Goal: Information Seeking & Learning: Find specific fact

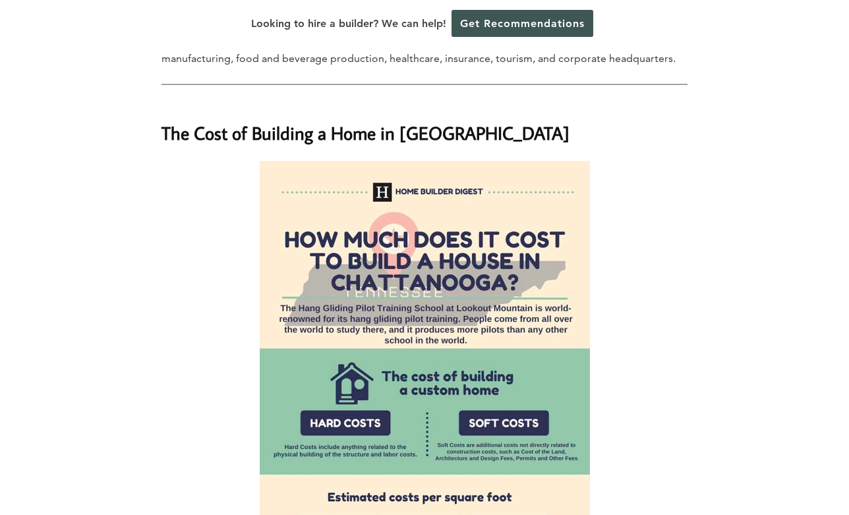
scroll to position [1385, 0]
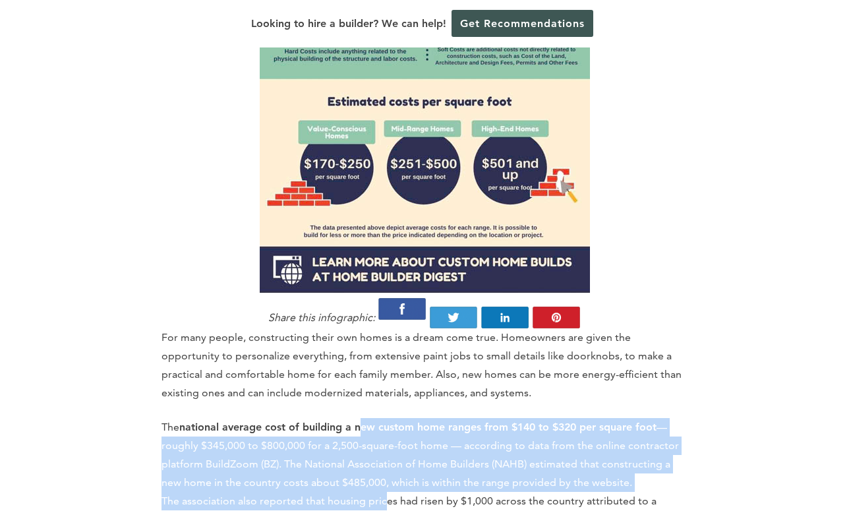
drag, startPoint x: 363, startPoint y: 351, endPoint x: 384, endPoint y: 440, distance: 90.8
click at [384, 440] on p "The national average cost of building a new custom home ranges from $140 to $32…" at bounding box center [425, 473] width 526 height 111
click at [384, 439] on p "The national average cost of building a new custom home ranges from $140 to $32…" at bounding box center [425, 473] width 526 height 111
click at [409, 421] on p "The national average cost of building a new custom home ranges from $140 to $32…" at bounding box center [425, 473] width 526 height 111
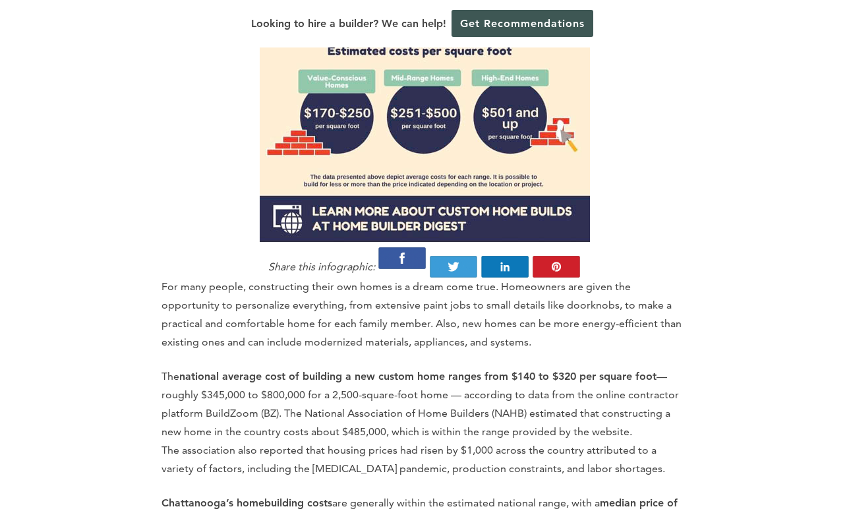
scroll to position [1451, 0]
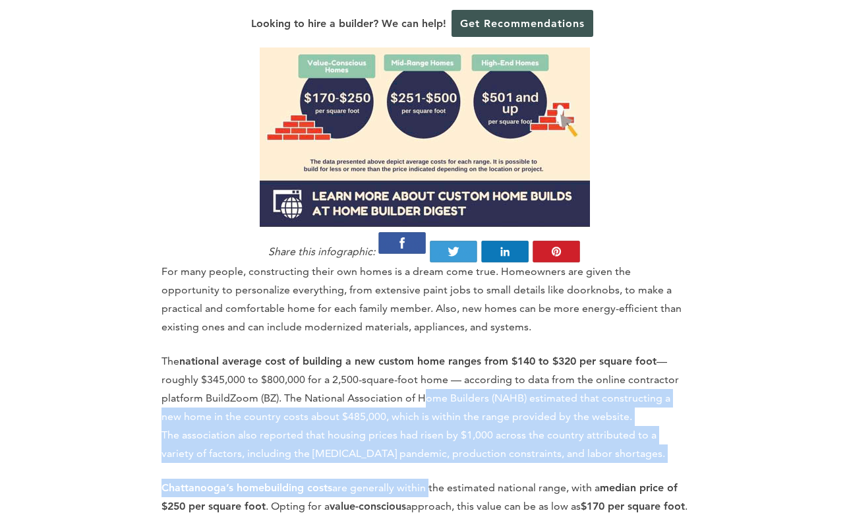
drag, startPoint x: 423, startPoint y: 355, endPoint x: 421, endPoint y: 326, distance: 29.7
click at [421, 352] on p "The national average cost of building a new custom home ranges from $140 to $32…" at bounding box center [425, 407] width 526 height 111
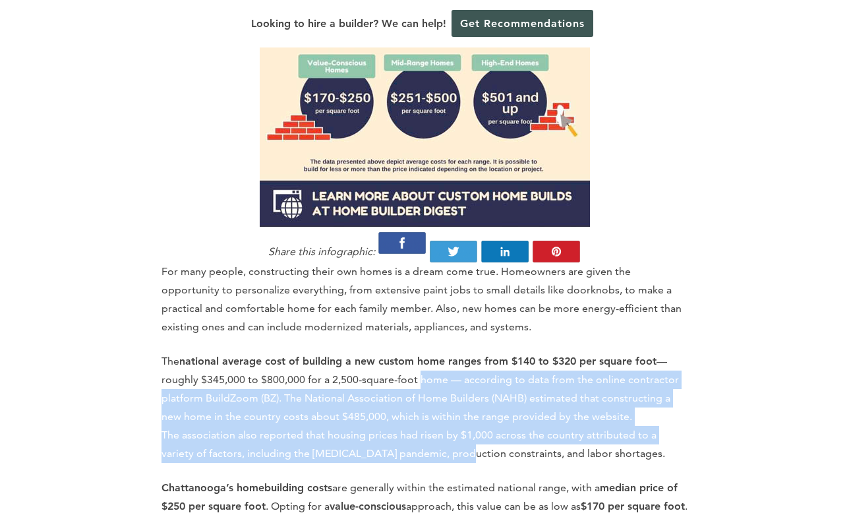
drag, startPoint x: 421, startPoint y: 318, endPoint x: 431, endPoint y: 381, distance: 64.0
click at [431, 381] on p "The national average cost of building a new custom home ranges from $140 to $32…" at bounding box center [425, 407] width 526 height 111
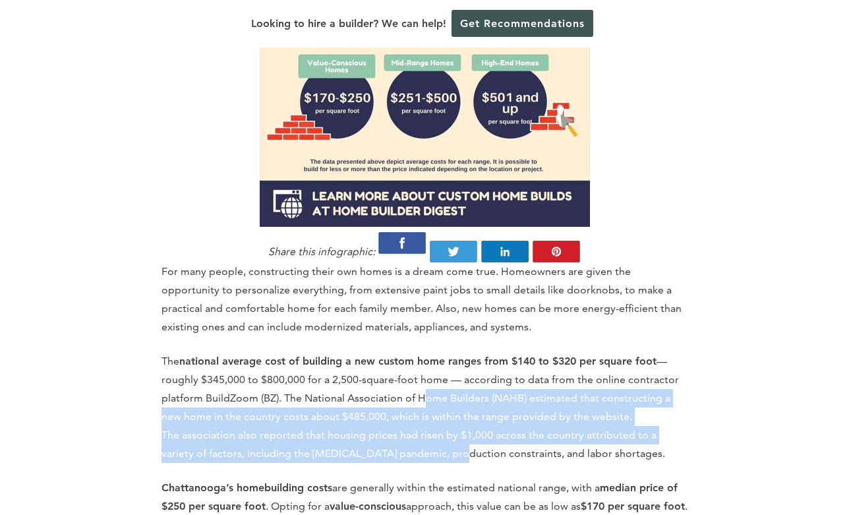
drag, startPoint x: 424, startPoint y: 392, endPoint x: 424, endPoint y: 323, distance: 69.2
click at [424, 352] on p "The national average cost of building a new custom home ranges from $140 to $32…" at bounding box center [425, 407] width 526 height 111
drag, startPoint x: 424, startPoint y: 321, endPoint x: 440, endPoint y: 392, distance: 73.1
click at [440, 392] on p "The national average cost of building a new custom home ranges from $140 to $32…" at bounding box center [425, 407] width 526 height 111
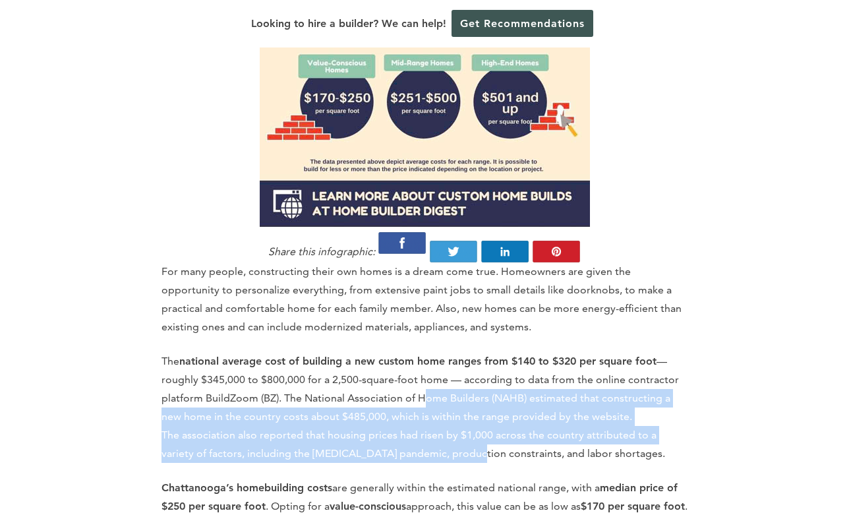
click at [440, 392] on p "The national average cost of building a new custom home ranges from $140 to $32…" at bounding box center [425, 407] width 526 height 111
drag, startPoint x: 440, startPoint y: 392, endPoint x: 438, endPoint y: 334, distance: 58.7
click at [438, 352] on p "The national average cost of building a new custom home ranges from $140 to $32…" at bounding box center [425, 407] width 526 height 111
click at [437, 352] on p "The national average cost of building a new custom home ranges from $140 to $32…" at bounding box center [425, 407] width 526 height 111
drag, startPoint x: 435, startPoint y: 326, endPoint x: 450, endPoint y: 386, distance: 62.1
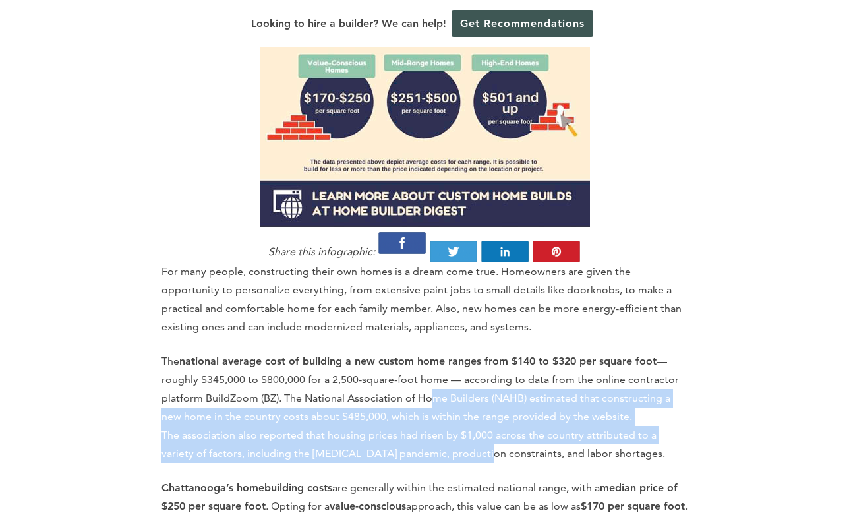
click at [450, 386] on p "The national average cost of building a new custom home ranges from $140 to $32…" at bounding box center [425, 407] width 526 height 111
drag, startPoint x: 450, startPoint y: 386, endPoint x: 441, endPoint y: 333, distance: 54.2
click at [441, 352] on p "The national average cost of building a new custom home ranges from $140 to $32…" at bounding box center [425, 407] width 526 height 111
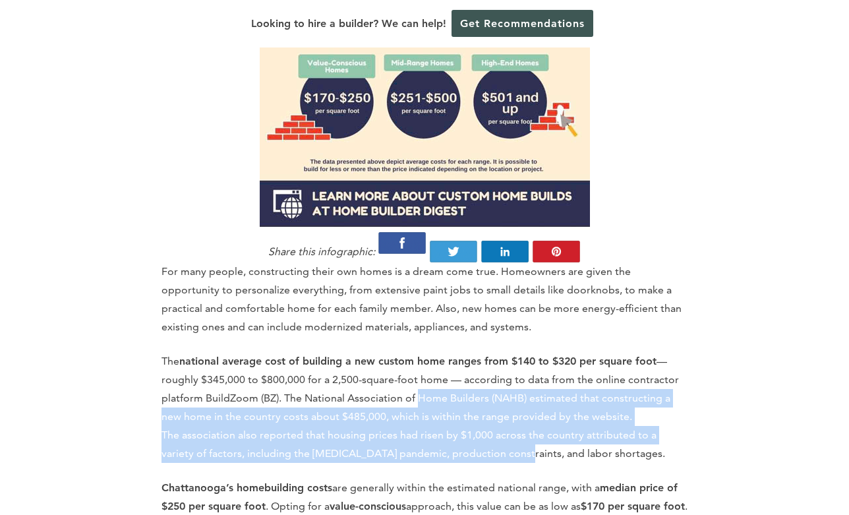
drag, startPoint x: 440, startPoint y: 333, endPoint x: 456, endPoint y: 392, distance: 60.6
click at [456, 392] on p "The national average cost of building a new custom home ranges from $140 to $32…" at bounding box center [425, 407] width 526 height 111
drag, startPoint x: 456, startPoint y: 392, endPoint x: 446, endPoint y: 324, distance: 68.0
click at [446, 352] on p "The national average cost of building a new custom home ranges from $140 to $32…" at bounding box center [425, 407] width 526 height 111
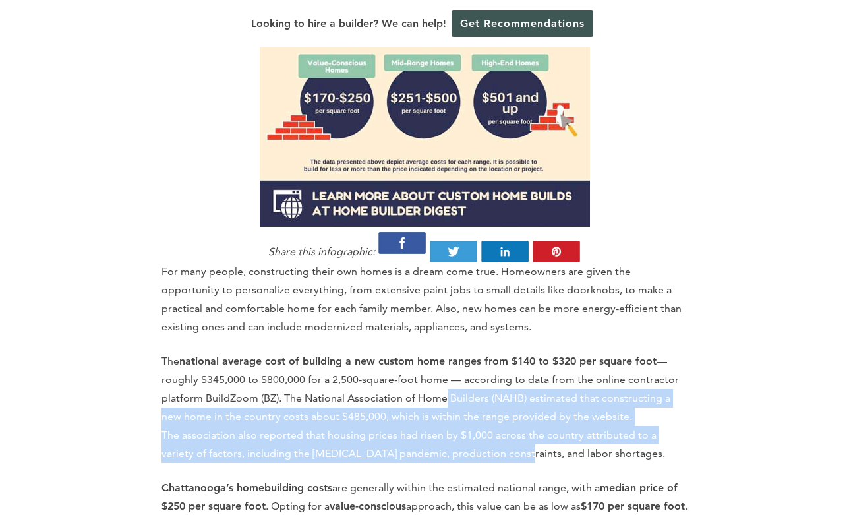
click at [446, 352] on p "The national average cost of building a new custom home ranges from $140 to $32…" at bounding box center [425, 407] width 526 height 111
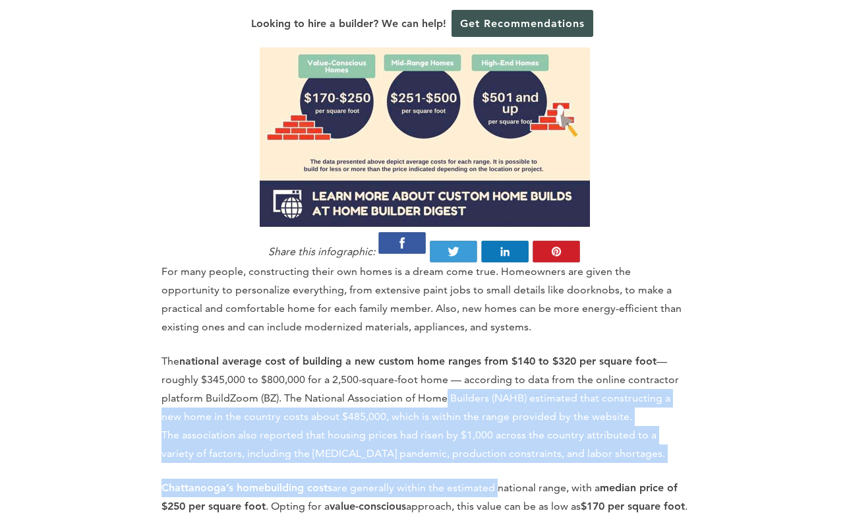
drag, startPoint x: 446, startPoint y: 324, endPoint x: 462, endPoint y: 398, distance: 74.9
click at [462, 385] on p "The national average cost of building a new custom home ranges from $140 to $32…" at bounding box center [425, 407] width 526 height 111
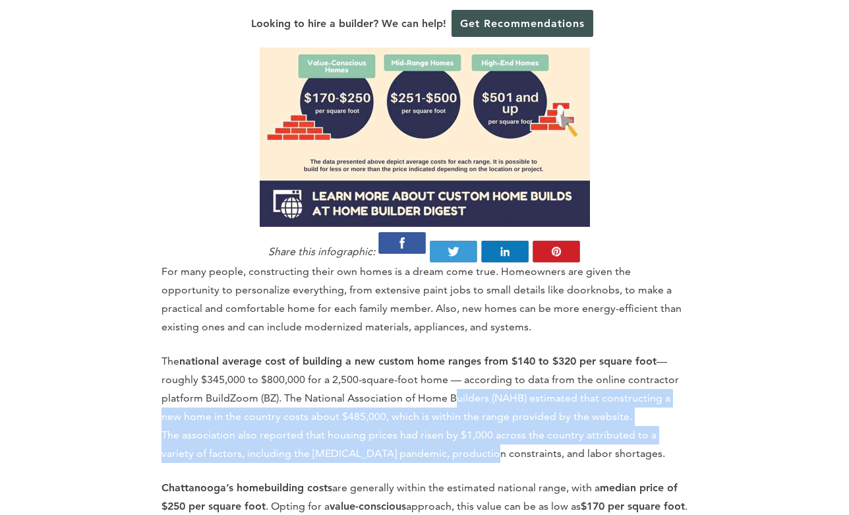
drag, startPoint x: 458, startPoint y: 394, endPoint x: 454, endPoint y: 336, distance: 58.1
click at [454, 352] on p "The national average cost of building a new custom home ranges from $140 to $32…" at bounding box center [425, 407] width 526 height 111
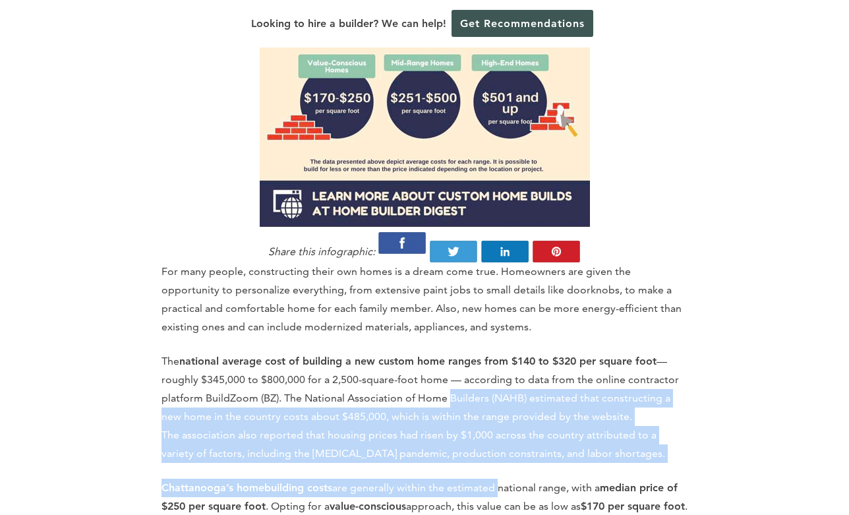
drag, startPoint x: 454, startPoint y: 336, endPoint x: 471, endPoint y: 406, distance: 72.0
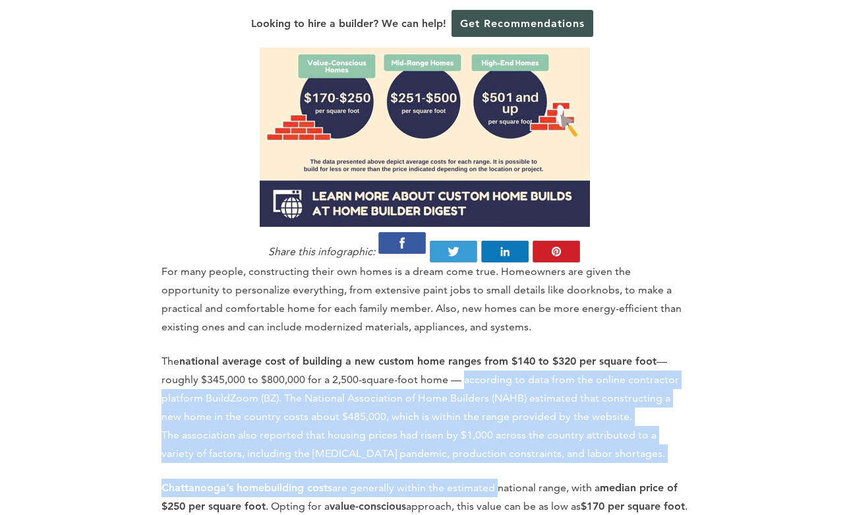
drag, startPoint x: 471, startPoint y: 396, endPoint x: 458, endPoint y: 318, distance: 79.5
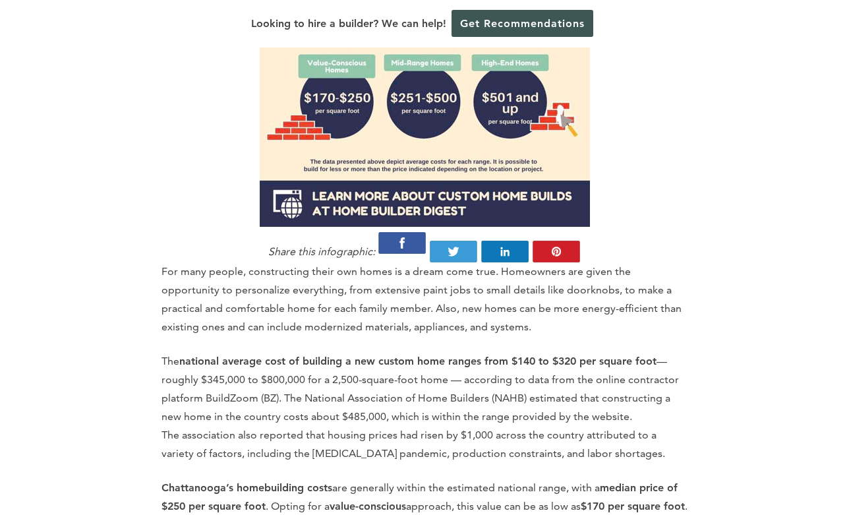
click at [457, 352] on p "The national average cost of building a new custom home ranges from $140 to $32…" at bounding box center [425, 407] width 526 height 111
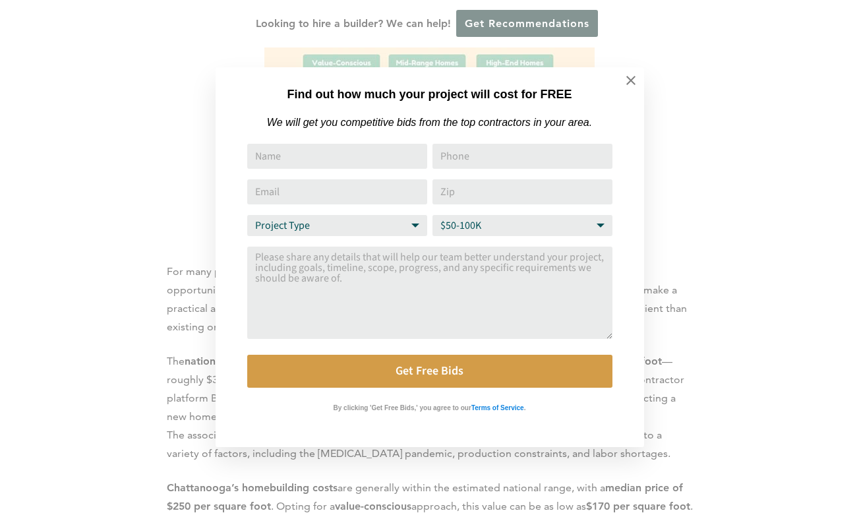
drag, startPoint x: 457, startPoint y: 318, endPoint x: 474, endPoint y: 378, distance: 61.8
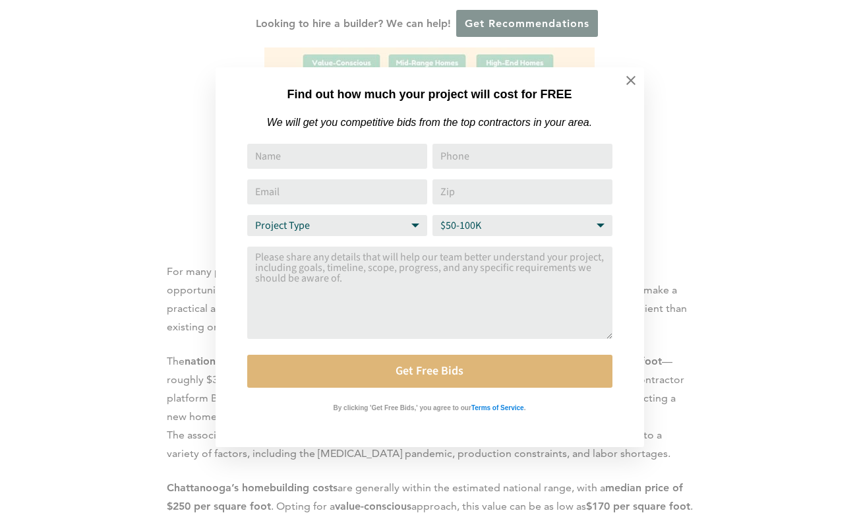
click at [474, 378] on button "Get Free Bids" at bounding box center [429, 371] width 365 height 33
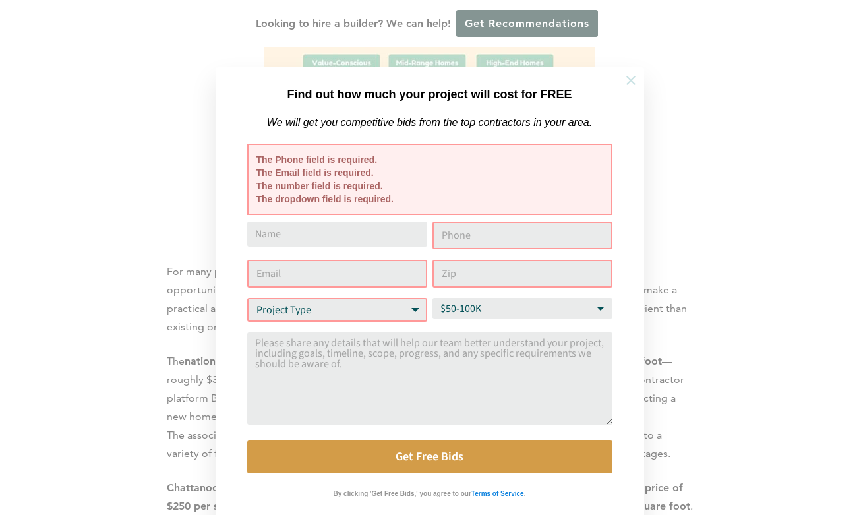
click at [637, 79] on icon at bounding box center [631, 80] width 15 height 15
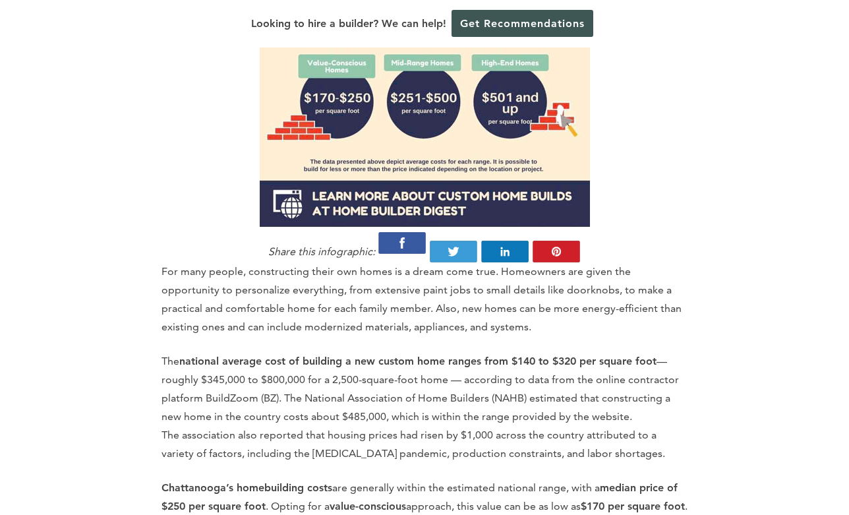
click at [546, 352] on p "The national average cost of building a new custom home ranges from $140 to $32…" at bounding box center [425, 407] width 526 height 111
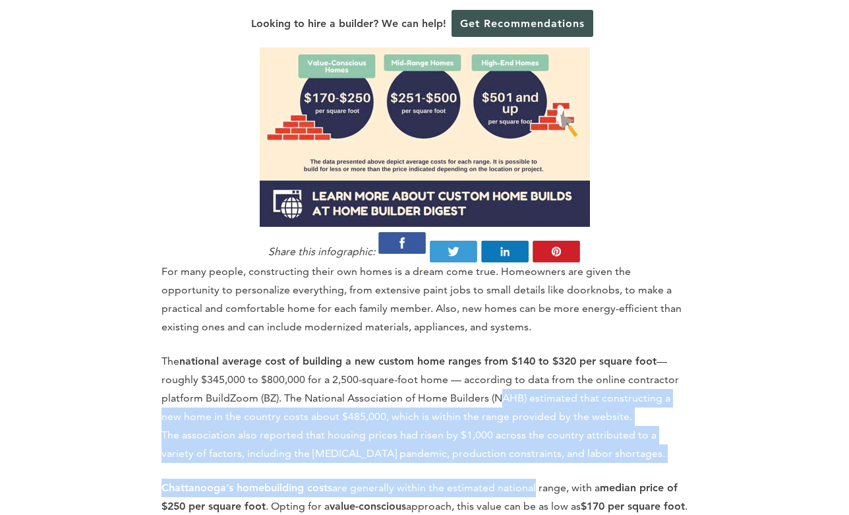
drag, startPoint x: 504, startPoint y: 324, endPoint x: 531, endPoint y: 400, distance: 81.3
click at [533, 390] on p "The national average cost of building a new custom home ranges from $140 to $32…" at bounding box center [425, 407] width 526 height 111
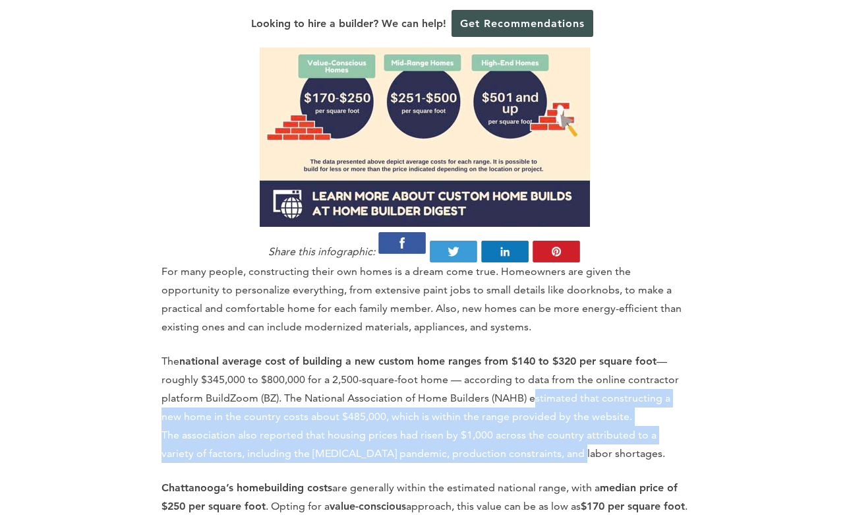
drag, startPoint x: 532, startPoint y: 336, endPoint x: 539, endPoint y: 388, distance: 52.6
click at [539, 388] on p "The national average cost of building a new custom home ranges from $140 to $32…" at bounding box center [425, 407] width 526 height 111
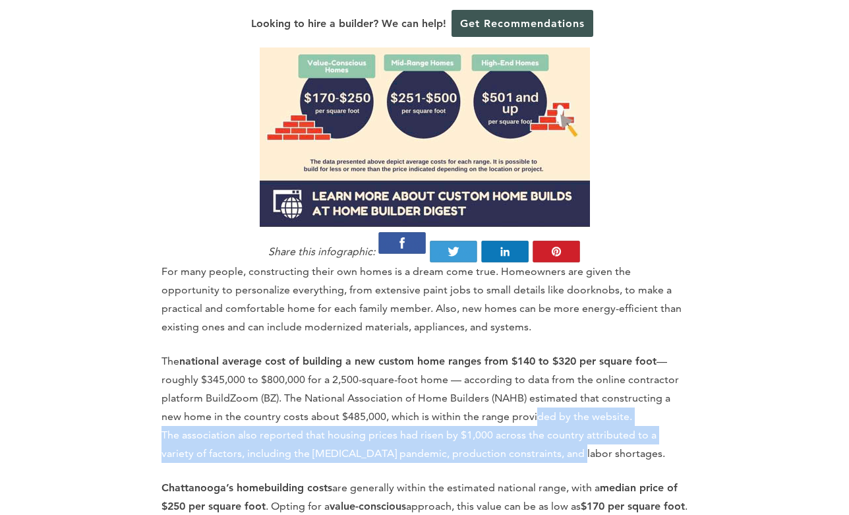
drag, startPoint x: 539, startPoint y: 378, endPoint x: 535, endPoint y: 348, distance: 30.6
click at [535, 352] on p "The national average cost of building a new custom home ranges from $140 to $32…" at bounding box center [425, 407] width 526 height 111
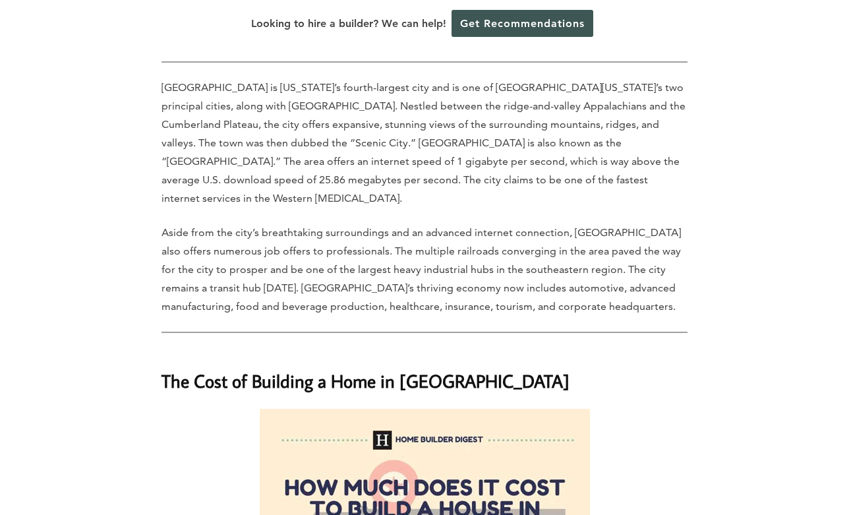
scroll to position [0, 0]
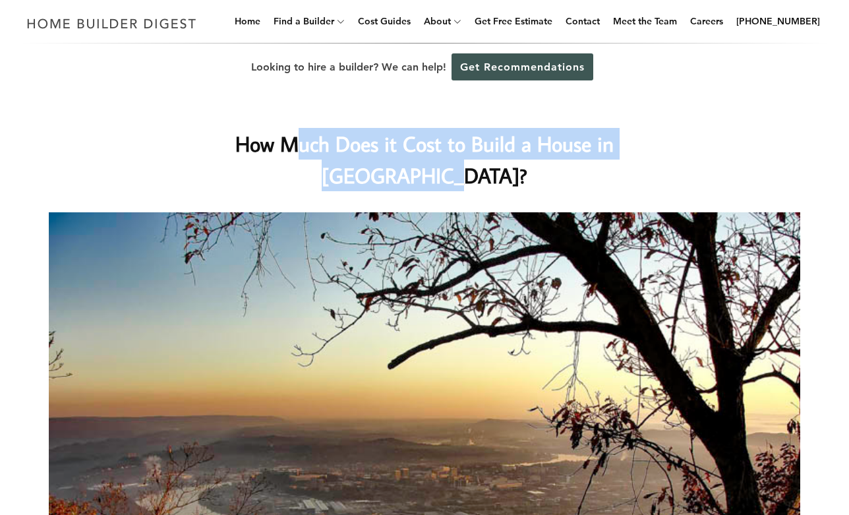
drag, startPoint x: 699, startPoint y: 136, endPoint x: 236, endPoint y: 105, distance: 463.9
click at [236, 105] on div "How Much Does it Cost to Build a House in [GEOGRAPHIC_DATA]?" at bounding box center [425, 433] width 794 height 685
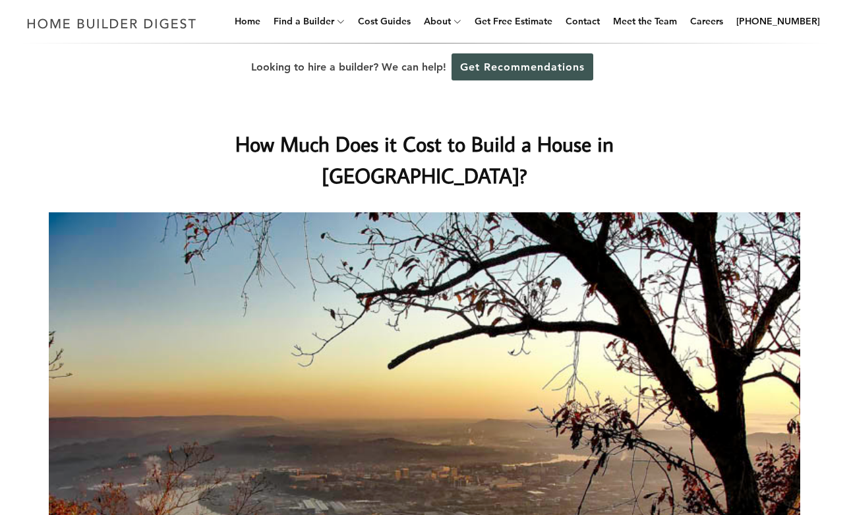
drag, startPoint x: 212, startPoint y: 136, endPoint x: 183, endPoint y: 131, distance: 29.4
click at [212, 135] on h1 "How Much Does it Cost to Build a House in [GEOGRAPHIC_DATA]?" at bounding box center [425, 159] width 526 height 63
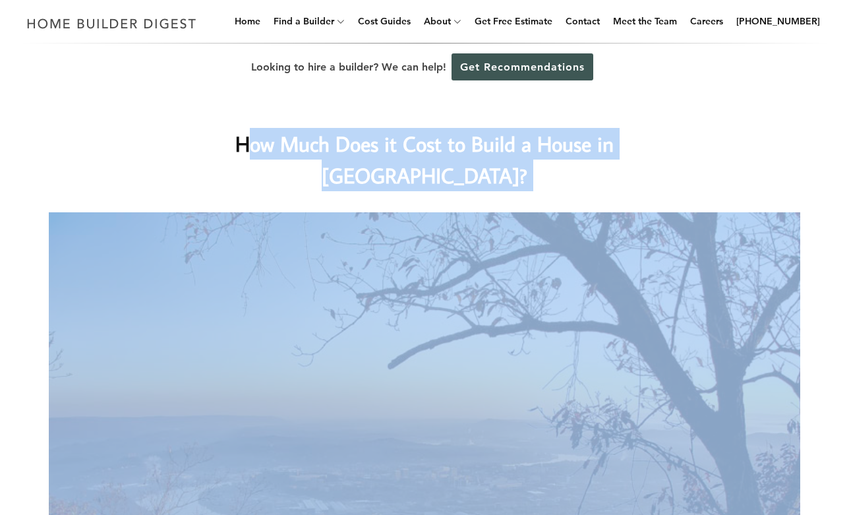
drag, startPoint x: 182, startPoint y: 145, endPoint x: 850, endPoint y: 240, distance: 674.6
click at [717, 158] on div "How Much Does it Cost to Build a House in [GEOGRAPHIC_DATA]?" at bounding box center [425, 433] width 794 height 685
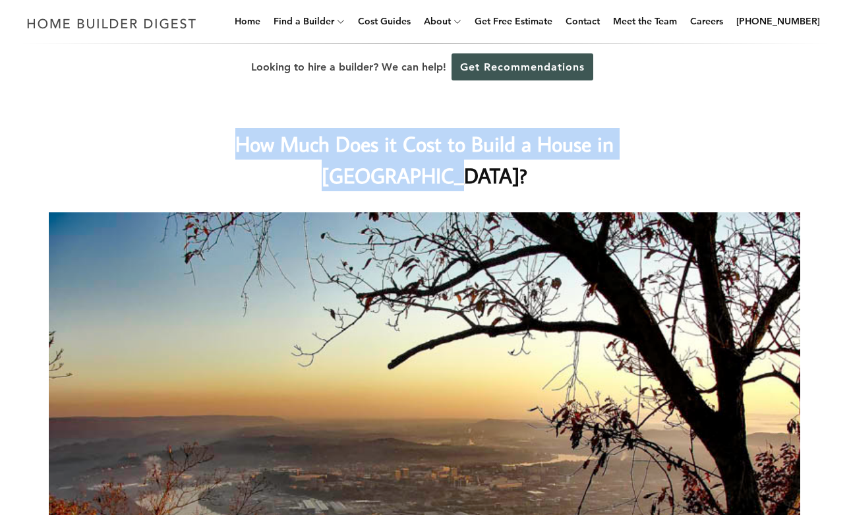
drag, startPoint x: 713, startPoint y: 156, endPoint x: 177, endPoint y: 144, distance: 536.2
click at [171, 133] on div "How Much Does it Cost to Build a House in [GEOGRAPHIC_DATA]?" at bounding box center [425, 433] width 794 height 685
click at [177, 144] on h1 "How Much Does it Cost to Build a House in [GEOGRAPHIC_DATA]?" at bounding box center [425, 159] width 526 height 63
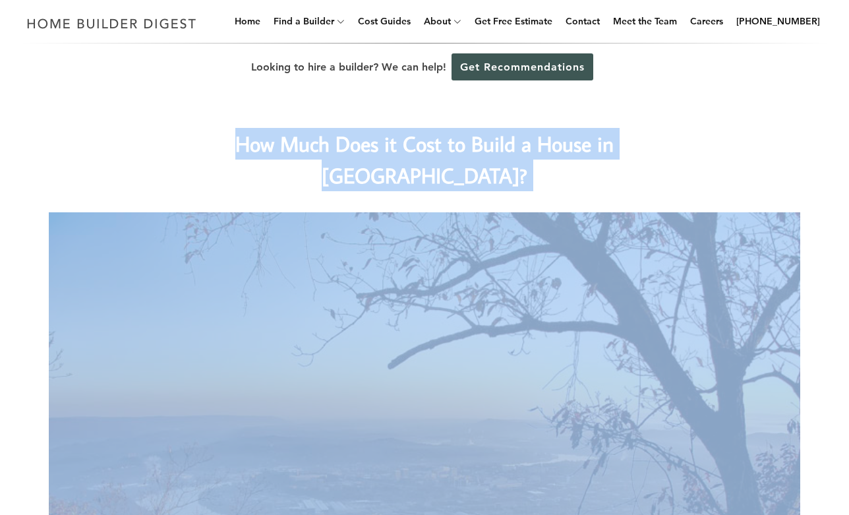
drag, startPoint x: 173, startPoint y: 146, endPoint x: 666, endPoint y: 188, distance: 494.9
click at [665, 189] on div "How Much Does it Cost to Build a House in [GEOGRAPHIC_DATA]?" at bounding box center [425, 433] width 794 height 685
click at [679, 160] on div "How Much Does it Cost to Build a House in [GEOGRAPHIC_DATA]?" at bounding box center [425, 433] width 794 height 685
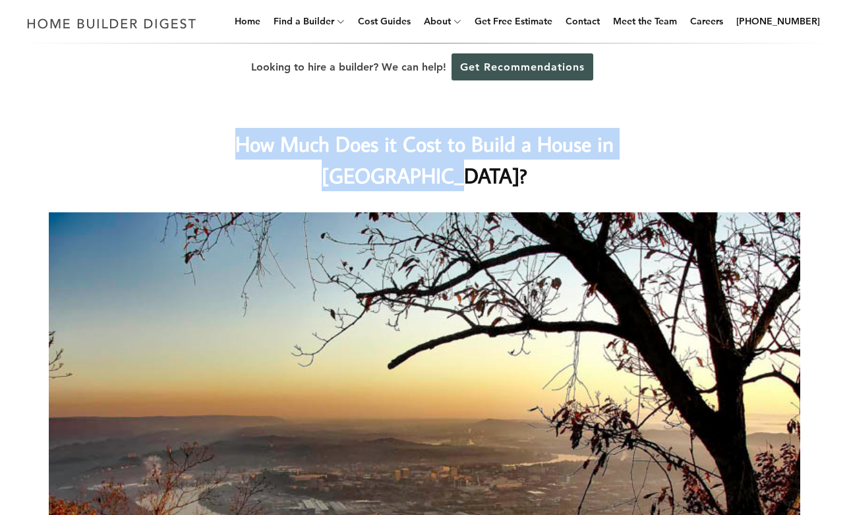
drag, startPoint x: 653, startPoint y: 137, endPoint x: 141, endPoint y: 98, distance: 513.1
click at [141, 98] on div "How Much Does it Cost to Build a House in [GEOGRAPHIC_DATA]?" at bounding box center [425, 433] width 794 height 685
drag, startPoint x: 171, startPoint y: 128, endPoint x: 189, endPoint y: 136, distance: 19.5
click at [171, 129] on h1 "How Much Does it Cost to Build a House in [GEOGRAPHIC_DATA]?" at bounding box center [425, 159] width 526 height 63
click at [335, 157] on h1 "How Much Does it Cost to Build a House in [GEOGRAPHIC_DATA]?" at bounding box center [425, 159] width 526 height 63
